Goal: Task Accomplishment & Management: Use online tool/utility

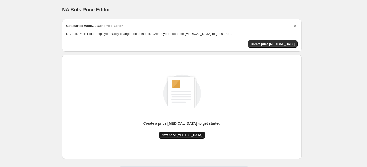
click at [184, 134] on span "New price [MEDICAL_DATA]" at bounding box center [182, 135] width 41 height 4
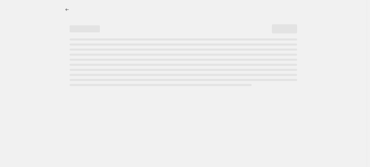
select select "percentage"
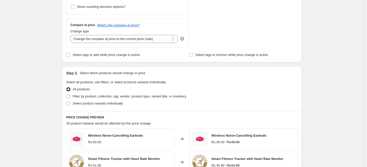
scroll to position [170, 0]
click at [70, 96] on span at bounding box center [68, 96] width 4 height 4
click at [67, 94] on input "Filter by product, collection, tag, vendor, product type, variant title, or inv…" at bounding box center [66, 94] width 0 height 0
radio input "true"
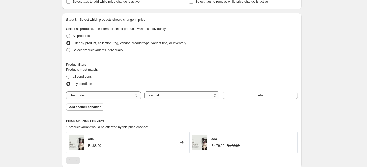
scroll to position [226, 0]
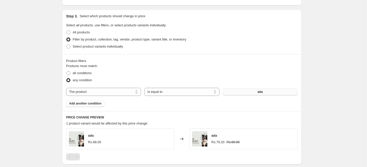
click at [252, 89] on button "ada" at bounding box center [260, 91] width 75 height 7
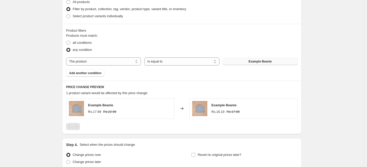
scroll to position [264, 0]
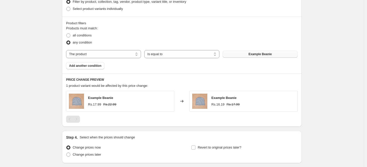
drag, startPoint x: 245, startPoint y: 48, endPoint x: 247, endPoint y: 53, distance: 6.4
click at [247, 53] on div "Products must match: all conditions any condition The product The product's col…" at bounding box center [182, 47] width 232 height 43
click at [247, 53] on button "Example Beanie" at bounding box center [260, 53] width 75 height 7
click at [85, 63] on button "Add another condition" at bounding box center [85, 65] width 38 height 7
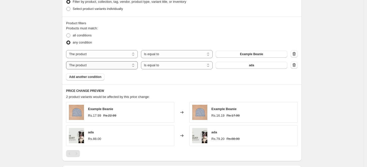
click at [115, 62] on select "The product The product's collection The product's tag The product's vendor The…" at bounding box center [102, 65] width 72 height 8
select select "collection"
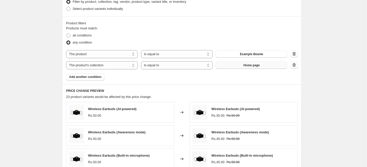
click at [257, 67] on button "Home page" at bounding box center [252, 65] width 72 height 7
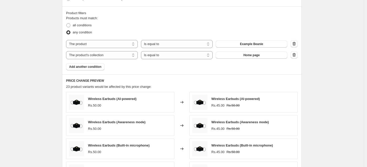
scroll to position [274, 0]
click at [165, 54] on select "Is equal to Is not equal to" at bounding box center [177, 55] width 72 height 8
click at [153, 43] on select "Is equal to Is not equal to" at bounding box center [177, 44] width 72 height 8
click at [146, 74] on div "PRICE CHANGE PREVIEW 23 product variants would be affected by this price change…" at bounding box center [182, 147] width 240 height 146
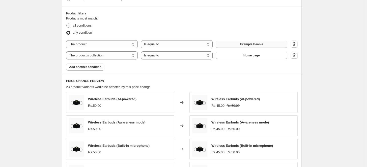
click at [246, 45] on span "Example Beanie" at bounding box center [251, 44] width 23 height 4
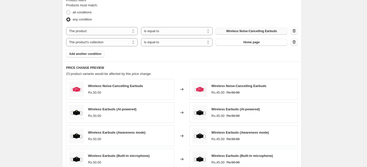
scroll to position [287, 0]
click at [295, 41] on icon "button" at bounding box center [294, 41] width 5 height 5
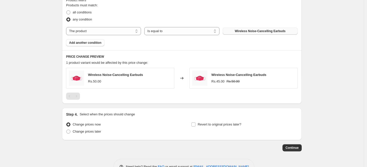
click at [268, 28] on button "Wireless Noise-Cancelling Earbuds" at bounding box center [260, 31] width 75 height 7
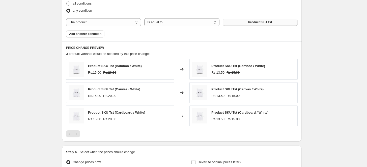
scroll to position [296, 0]
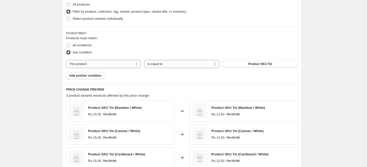
scroll to position [250, 0]
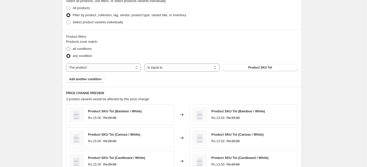
click at [73, 48] on label "all conditions" at bounding box center [78, 48] width 25 height 7
click at [67, 47] on input "all conditions" at bounding box center [66, 47] width 0 height 0
radio input "true"
click at [80, 77] on span "Add another condition" at bounding box center [85, 79] width 32 height 4
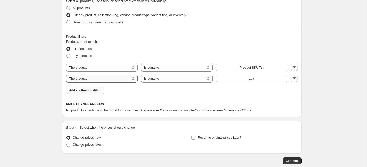
click at [138, 78] on select "The product The product's collection The product's tag The product's vendor The…" at bounding box center [102, 78] width 72 height 8
select select "collection"
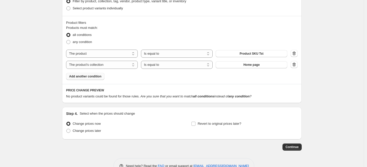
scroll to position [264, 0]
click at [70, 41] on span at bounding box center [68, 42] width 4 height 4
click at [67, 40] on input "any condition" at bounding box center [66, 40] width 0 height 0
radio input "true"
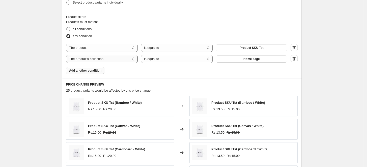
scroll to position [270, 0]
click at [70, 29] on span at bounding box center [68, 29] width 4 height 4
click at [67, 28] on input "all conditions" at bounding box center [66, 27] width 0 height 0
radio input "true"
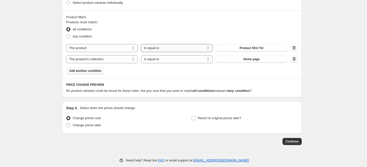
click at [190, 49] on select "Is equal to Is not equal to" at bounding box center [177, 48] width 72 height 8
select select "not_equal"
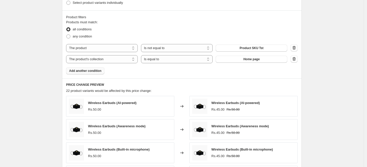
click at [117, 83] on h6 "PRICE CHANGE PREVIEW" at bounding box center [182, 85] width 232 height 4
click at [131, 85] on h6 "PRICE CHANGE PREVIEW" at bounding box center [182, 85] width 232 height 4
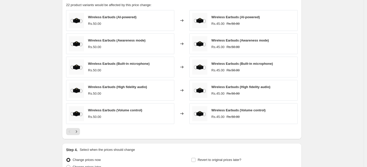
scroll to position [406, 0]
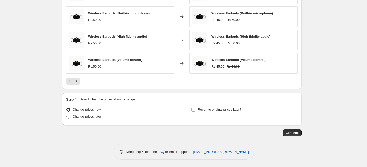
click at [283, 131] on div "Continue" at bounding box center [182, 132] width 240 height 7
click at [292, 133] on span "Continue" at bounding box center [292, 132] width 13 height 4
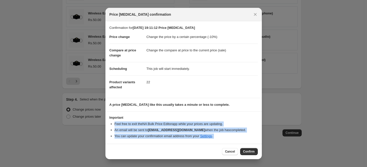
drag, startPoint x: 325, startPoint y: 100, endPoint x: 259, endPoint y: 116, distance: 67.6
click at [259, 167] on div "Price change job confirmation Confirmation for 11 Aug 2025, 19:11:12 Price chan…" at bounding box center [183, 167] width 367 height 0
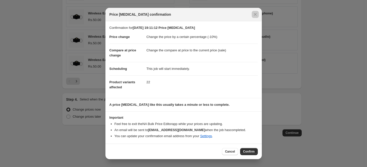
click at [253, 88] on dd "22" at bounding box center [202, 81] width 111 height 13
click at [247, 150] on span "Confirm" at bounding box center [249, 151] width 12 height 4
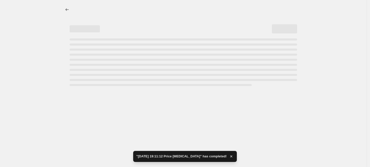
select select "percentage"
select select "not_equal"
select select "collection"
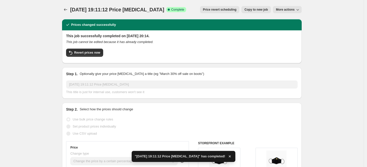
click at [227, 156] on icon "button" at bounding box center [229, 155] width 5 height 5
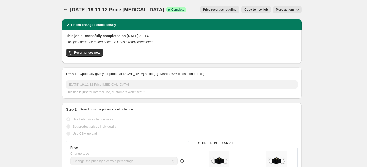
click at [133, 42] on icon "This job cannot be edited because it has already completed." at bounding box center [109, 42] width 87 height 4
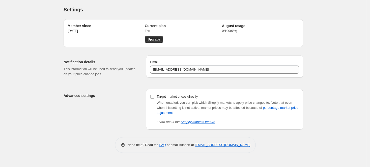
click at [151, 87] on div "Advanced settings Target market prices directly When enabled, you can pick whic…" at bounding box center [182, 107] width 244 height 44
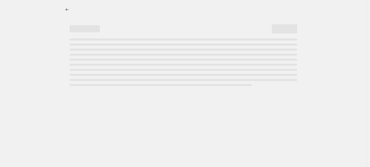
select select "percentage"
select select "not_equal"
select select "collection"
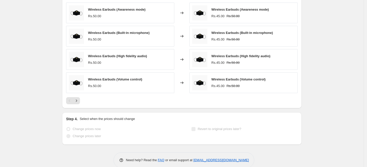
scroll to position [442, 0]
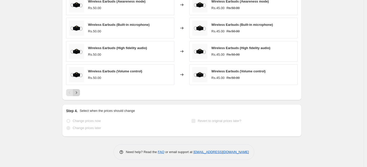
click at [79, 94] on icon "Next" at bounding box center [76, 92] width 5 height 5
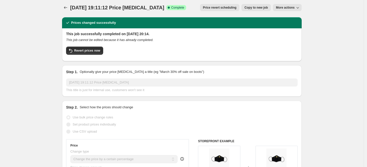
scroll to position [0, 0]
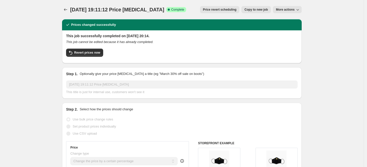
click at [289, 13] on button "More actions" at bounding box center [287, 9] width 29 height 7
click at [298, 61] on div "This job successfully completed on 11 August 2025 at 20:14. This job cannot be …" at bounding box center [182, 46] width 240 height 33
